Goal: Navigation & Orientation: Find specific page/section

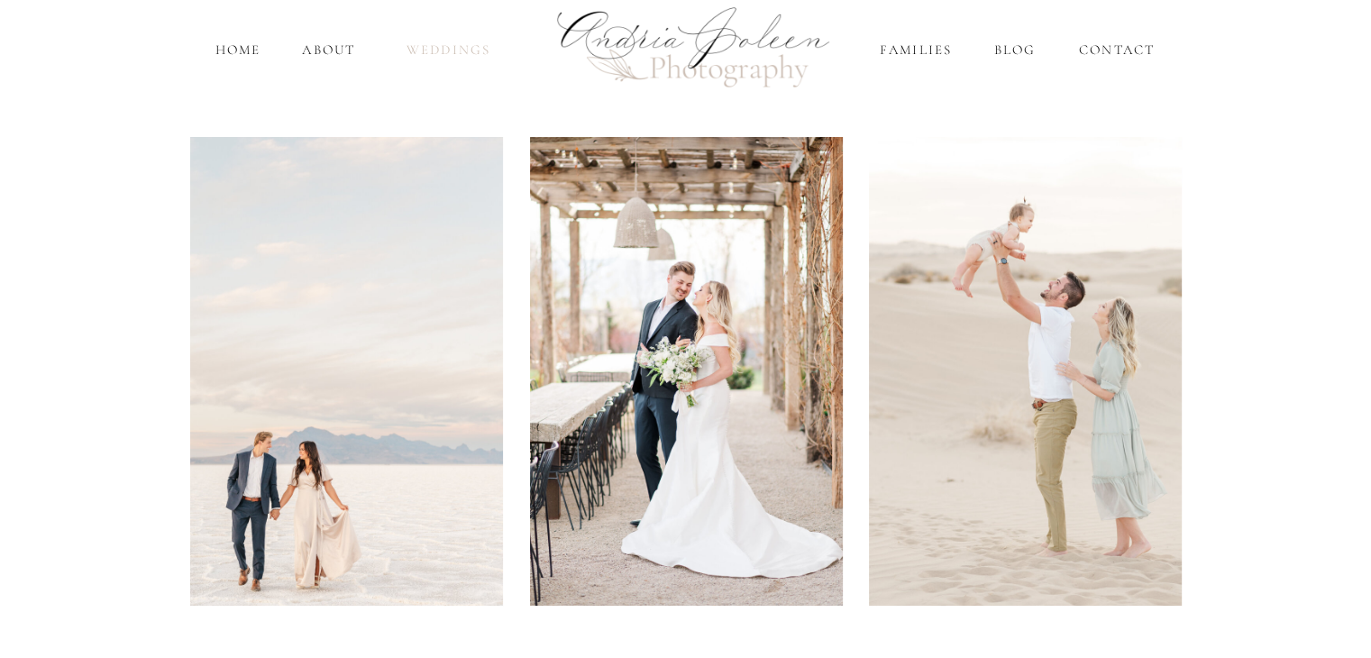
click at [443, 50] on nav "Weddings" at bounding box center [449, 50] width 106 height 21
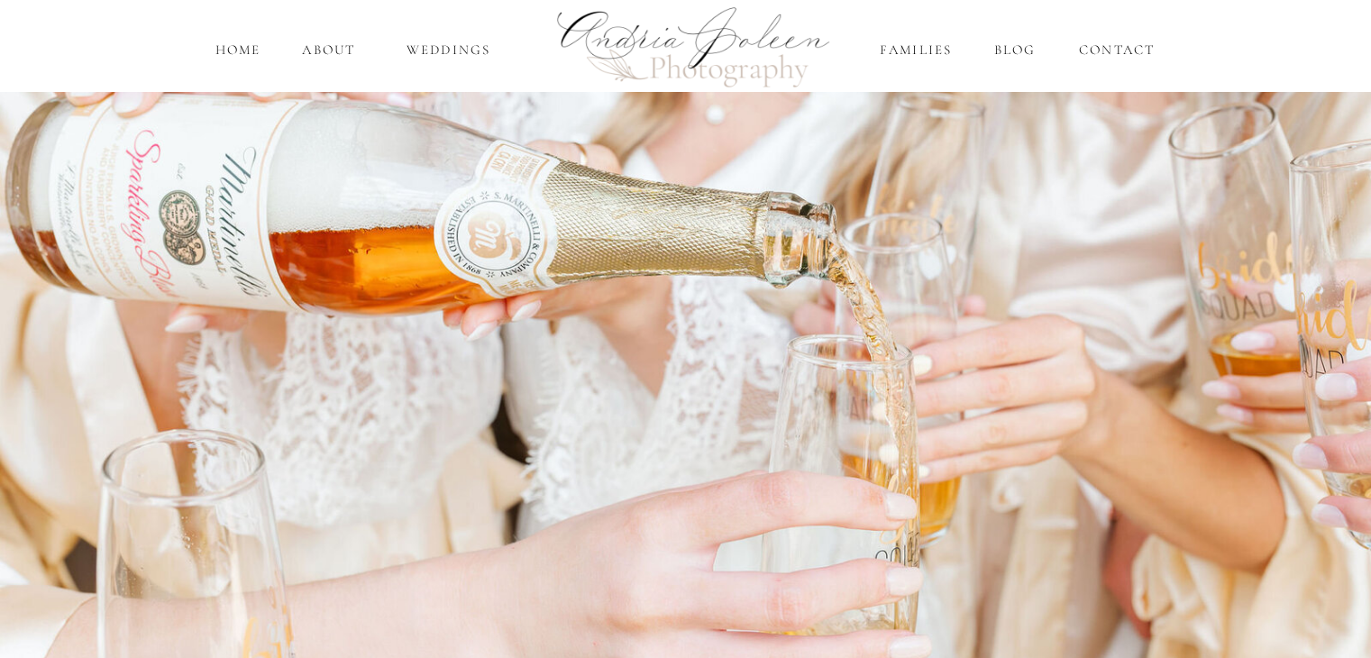
click at [479, 31] on div at bounding box center [685, 45] width 1371 height 91
click at [268, 54] on div at bounding box center [685, 45] width 1371 height 91
click at [234, 49] on nav "home" at bounding box center [238, 50] width 51 height 21
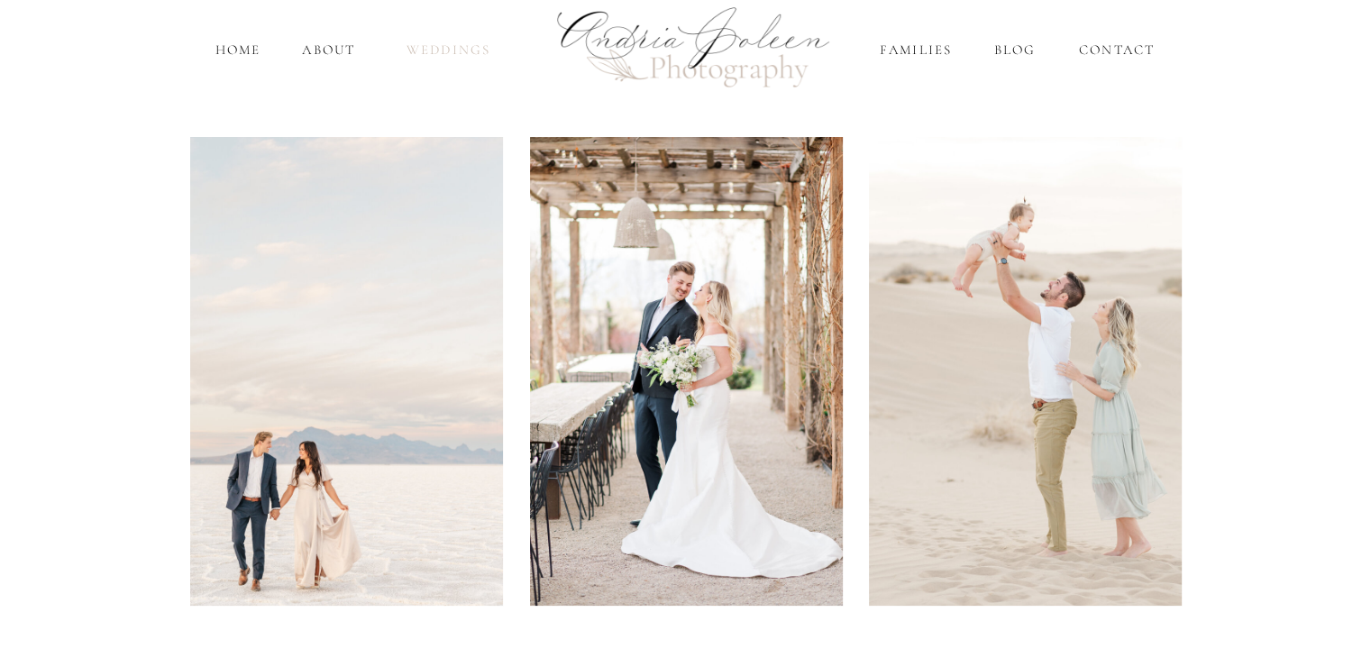
click at [440, 50] on nav "Weddings" at bounding box center [449, 50] width 106 height 21
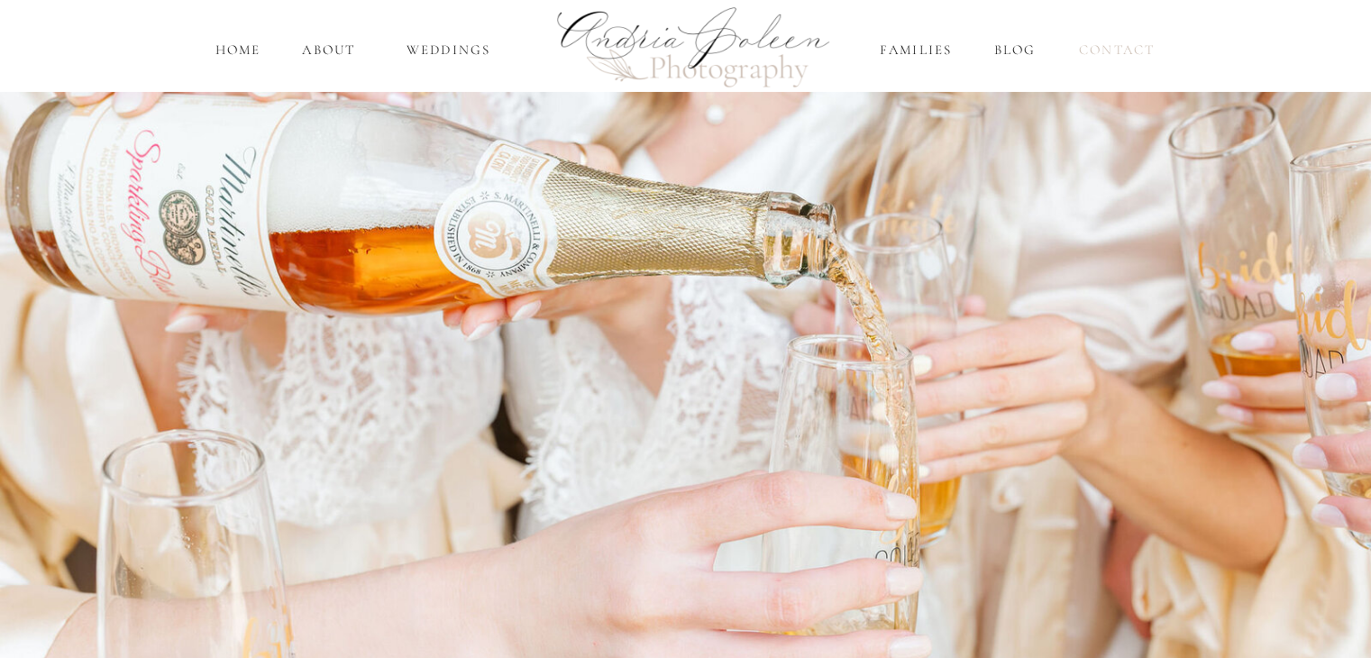
click at [1136, 41] on nav "Contact" at bounding box center [1117, 50] width 86 height 21
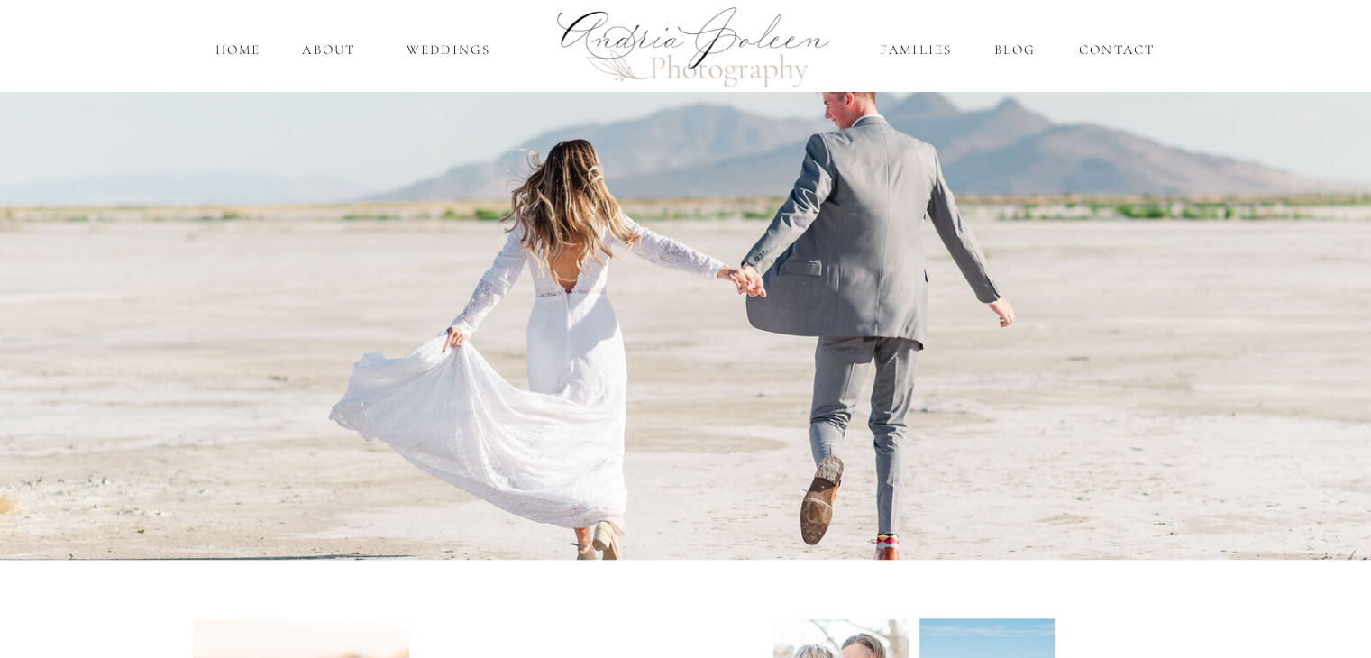
scroll to position [2180, 0]
